Goal: Information Seeking & Learning: Compare options

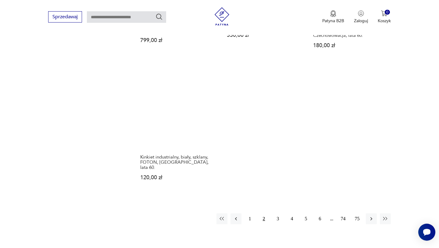
scroll to position [847, 0]
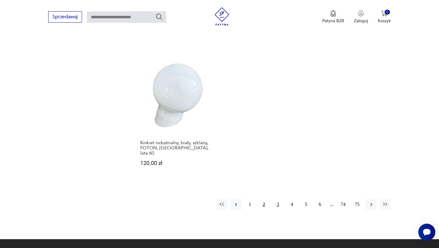
click at [275, 199] on button "3" at bounding box center [277, 204] width 11 height 11
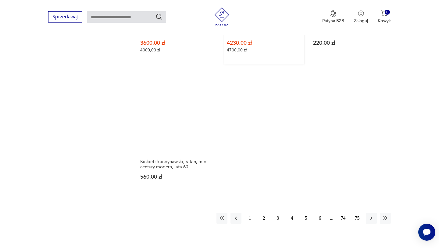
scroll to position [835, 0]
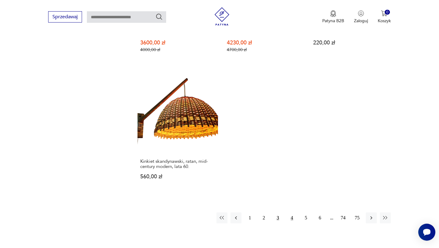
click at [290, 213] on button "4" at bounding box center [291, 218] width 11 height 11
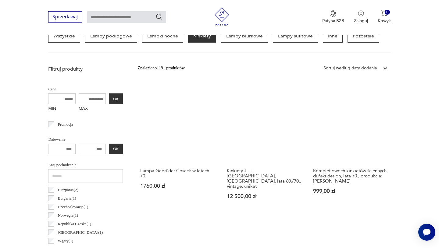
scroll to position [177, 0]
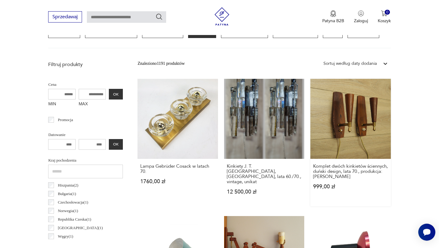
click at [342, 111] on link "Komplet dwóch kinkietów ściennych, duński design, lata 70., produkcja: Dania 99…" at bounding box center [350, 143] width 80 height 128
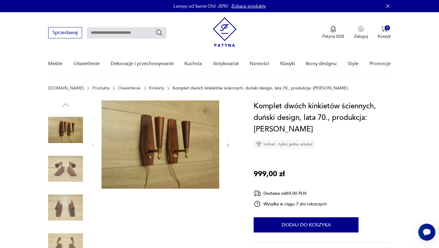
click at [229, 146] on icon "button" at bounding box center [228, 145] width 5 height 5
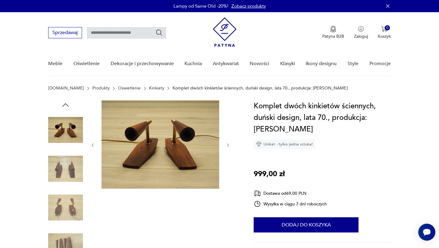
click at [229, 146] on icon "button" at bounding box center [228, 145] width 5 height 5
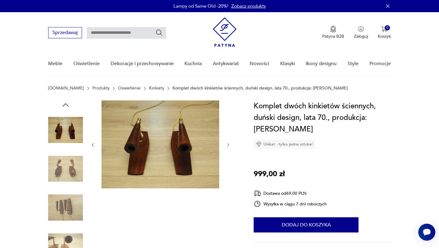
click at [229, 146] on icon "button" at bounding box center [228, 145] width 5 height 5
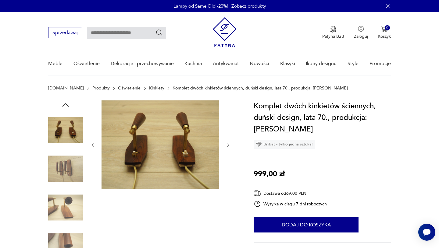
click at [229, 146] on icon "button" at bounding box center [228, 145] width 5 height 5
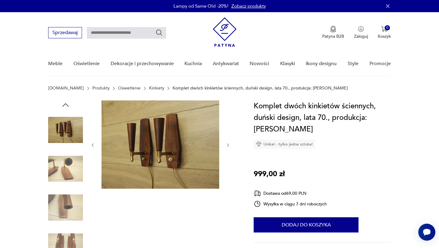
click at [229, 146] on icon "button" at bounding box center [228, 145] width 5 height 5
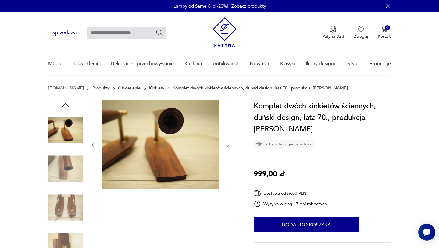
click at [229, 146] on icon "button" at bounding box center [228, 145] width 5 height 5
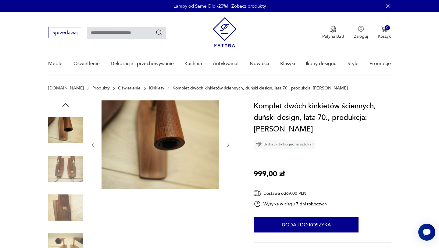
click at [229, 146] on icon "button" at bounding box center [228, 145] width 5 height 5
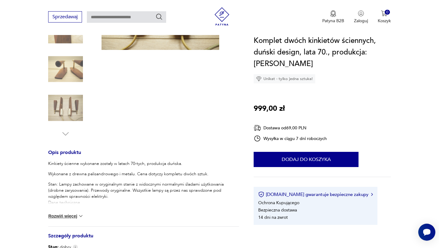
scroll to position [140, 0]
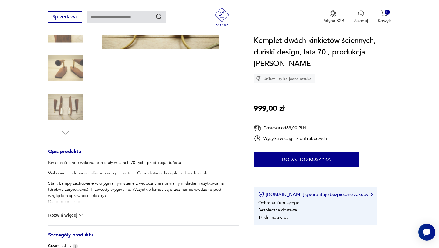
click at [67, 212] on button "Rozwiń więcej" at bounding box center [65, 215] width 35 height 6
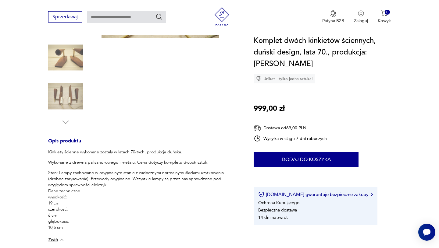
scroll to position [32, 0]
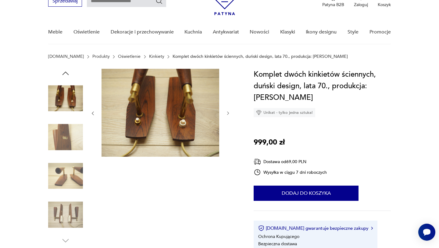
click at [67, 144] on img at bounding box center [65, 137] width 35 height 35
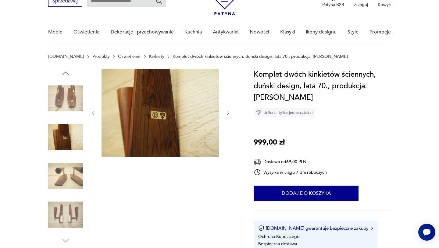
click at [71, 165] on img at bounding box center [65, 176] width 35 height 35
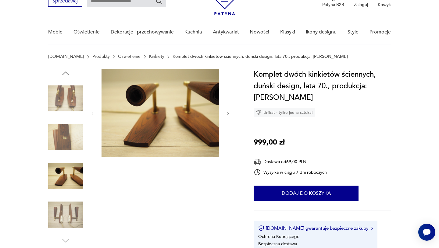
click at [61, 96] on img at bounding box center [65, 98] width 35 height 35
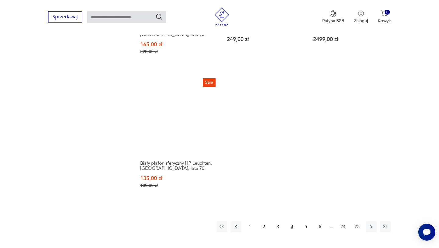
scroll to position [864, 0]
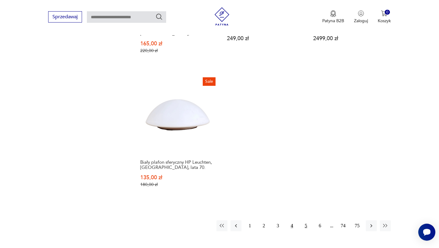
click at [305, 221] on button "5" at bounding box center [306, 226] width 11 height 11
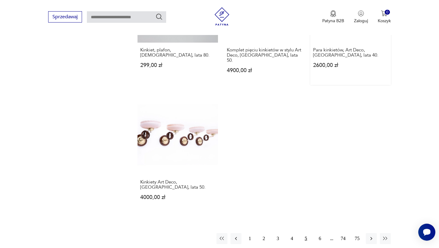
scroll to position [863, 0]
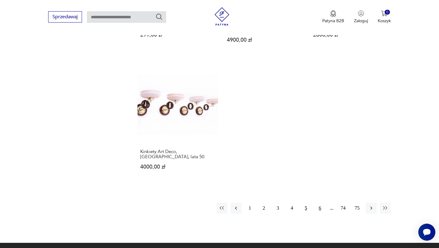
click at [317, 203] on button "6" at bounding box center [320, 208] width 11 height 11
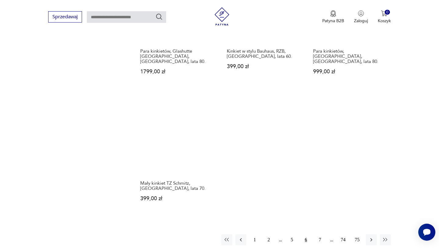
scroll to position [862, 0]
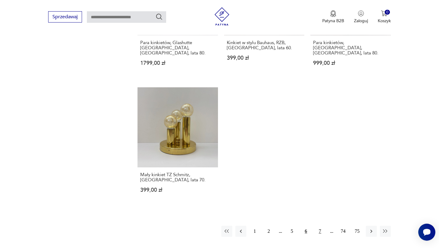
click at [319, 226] on button "7" at bounding box center [320, 231] width 11 height 11
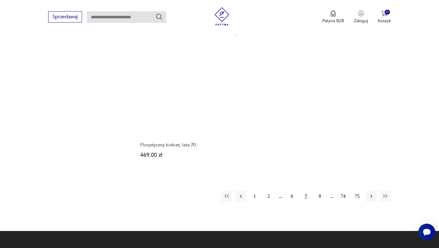
scroll to position [865, 0]
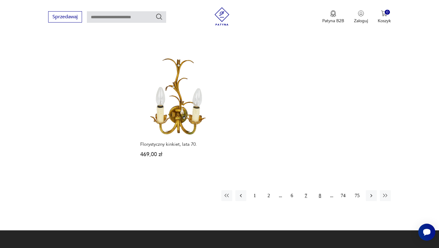
click at [318, 190] on button "8" at bounding box center [320, 195] width 11 height 11
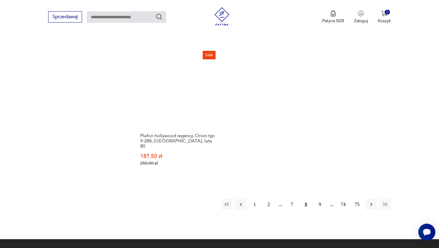
scroll to position [883, 0]
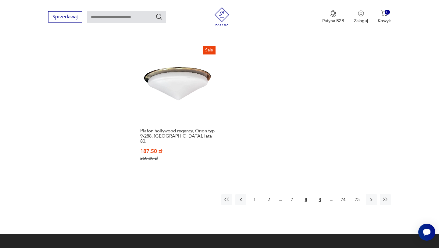
click at [322, 194] on button "9" at bounding box center [320, 199] width 11 height 11
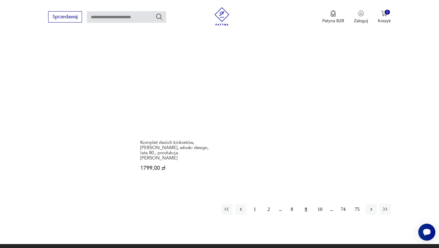
scroll to position [867, 0]
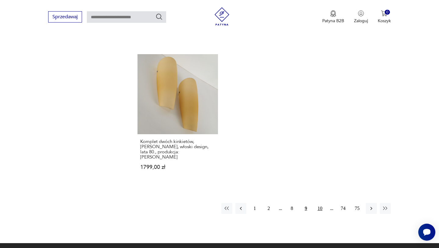
click at [320, 203] on button "10" at bounding box center [320, 208] width 11 height 11
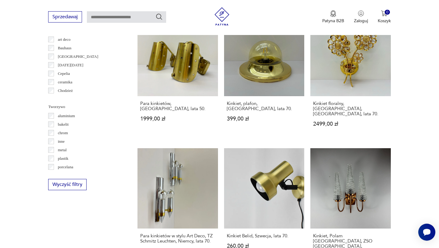
scroll to position [508, 0]
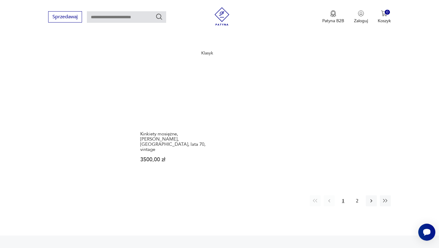
scroll to position [870, 0]
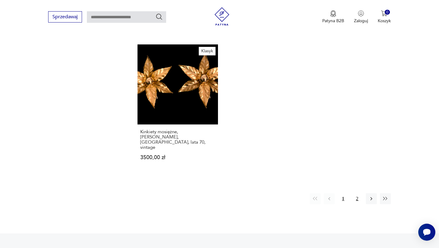
click at [357, 194] on button "2" at bounding box center [357, 199] width 11 height 11
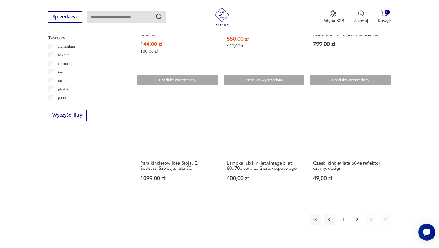
scroll to position [624, 0]
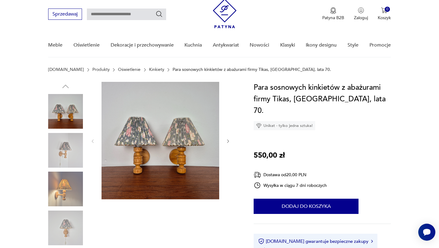
scroll to position [21, 0]
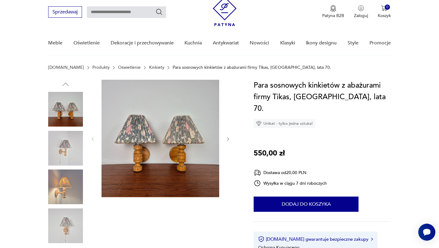
click at [228, 138] on icon "button" at bounding box center [228, 139] width 5 height 5
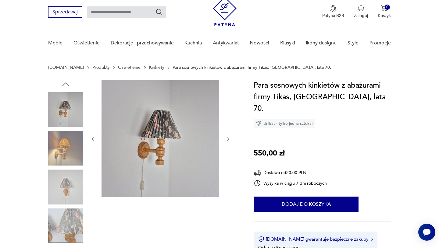
click at [228, 138] on icon "button" at bounding box center [228, 139] width 5 height 5
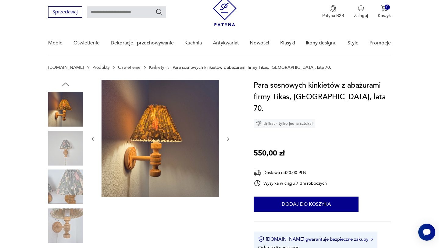
click at [228, 138] on icon "button" at bounding box center [228, 139] width 5 height 5
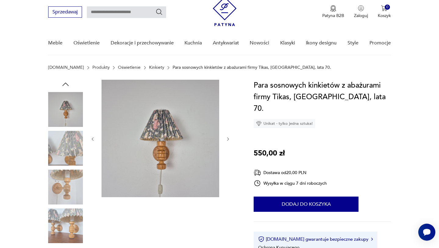
click at [228, 138] on icon "button" at bounding box center [228, 139] width 5 height 5
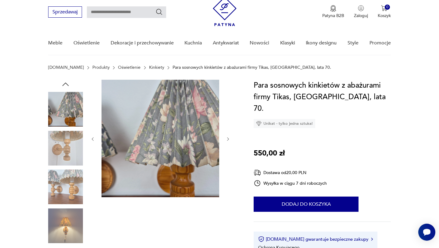
click at [228, 138] on icon "button" at bounding box center [228, 139] width 5 height 5
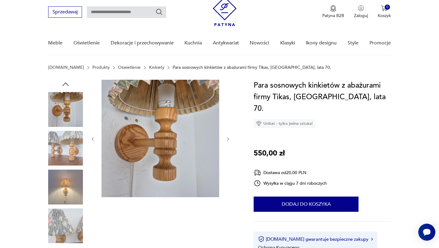
click at [228, 138] on icon "button" at bounding box center [228, 139] width 5 height 5
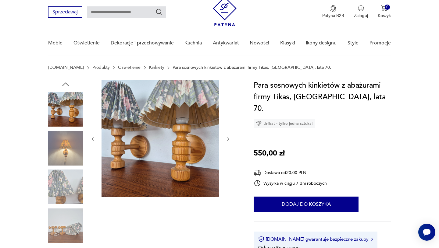
click at [228, 138] on icon "button" at bounding box center [228, 139] width 5 height 5
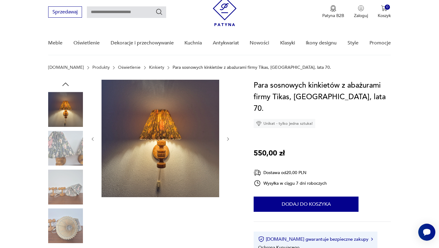
click at [228, 138] on icon "button" at bounding box center [228, 139] width 5 height 5
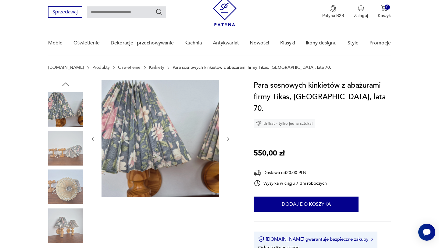
click at [228, 138] on icon "button" at bounding box center [228, 139] width 5 height 5
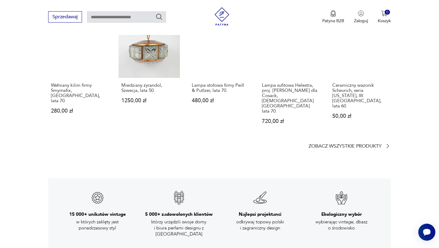
scroll to position [800, 0]
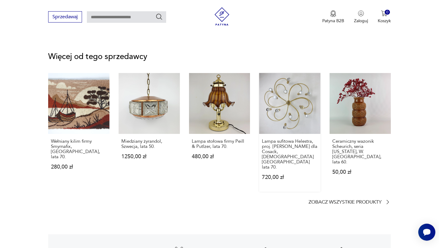
click at [305, 104] on link "Lampa sufitowa Helestra, proj. [PERSON_NAME] dla Cosack, [DEMOGRAPHIC_DATA][GEO…" at bounding box center [289, 132] width 61 height 119
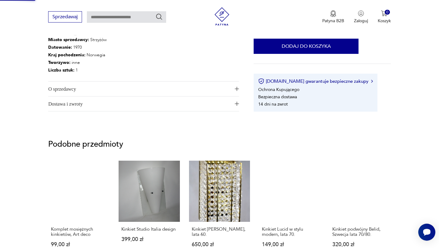
scroll to position [3, 0]
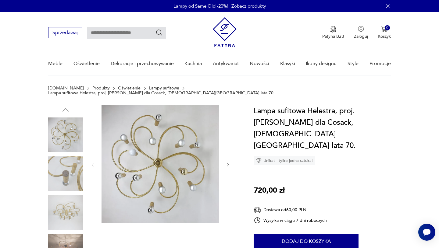
click at [70, 212] on img at bounding box center [65, 212] width 35 height 35
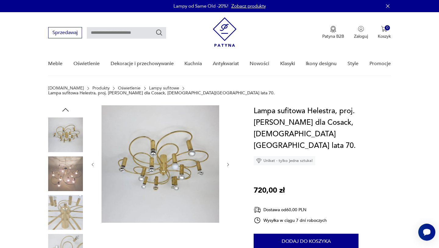
click at [73, 234] on img at bounding box center [65, 251] width 35 height 35
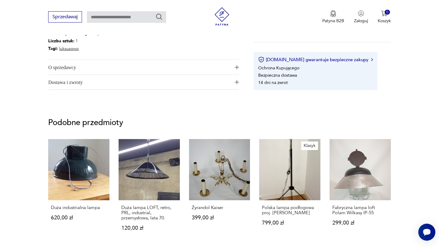
scroll to position [394, 0]
